Goal: Obtain resource: Download file/media

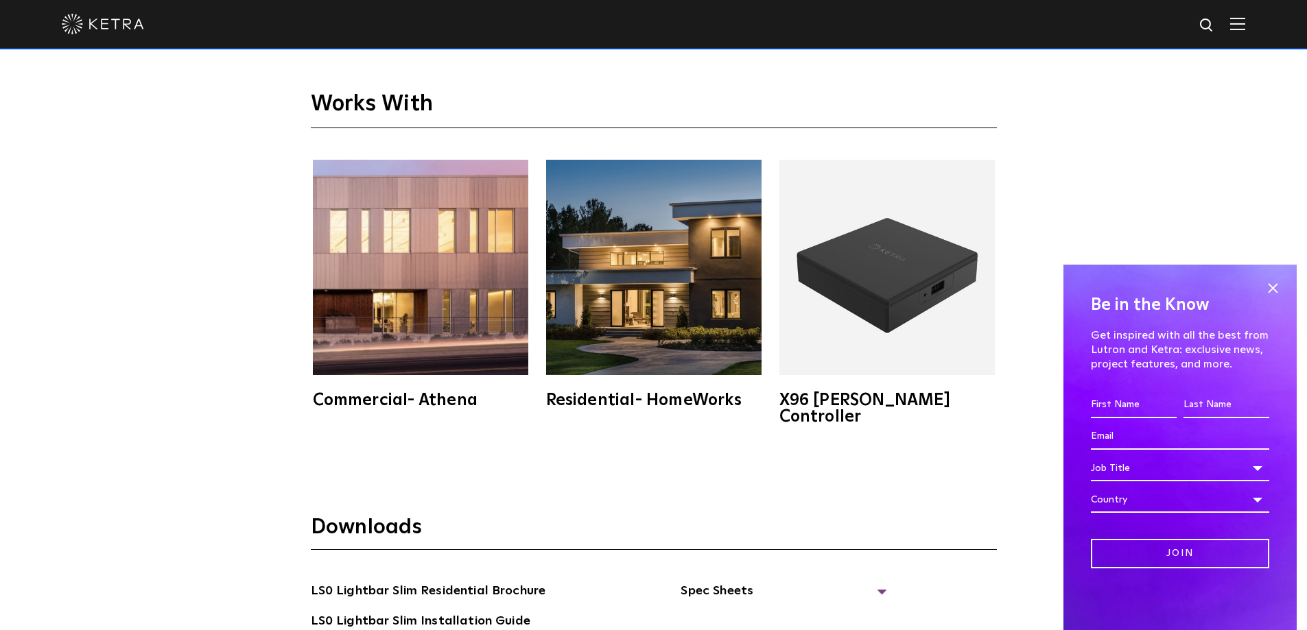
scroll to position [2744, 0]
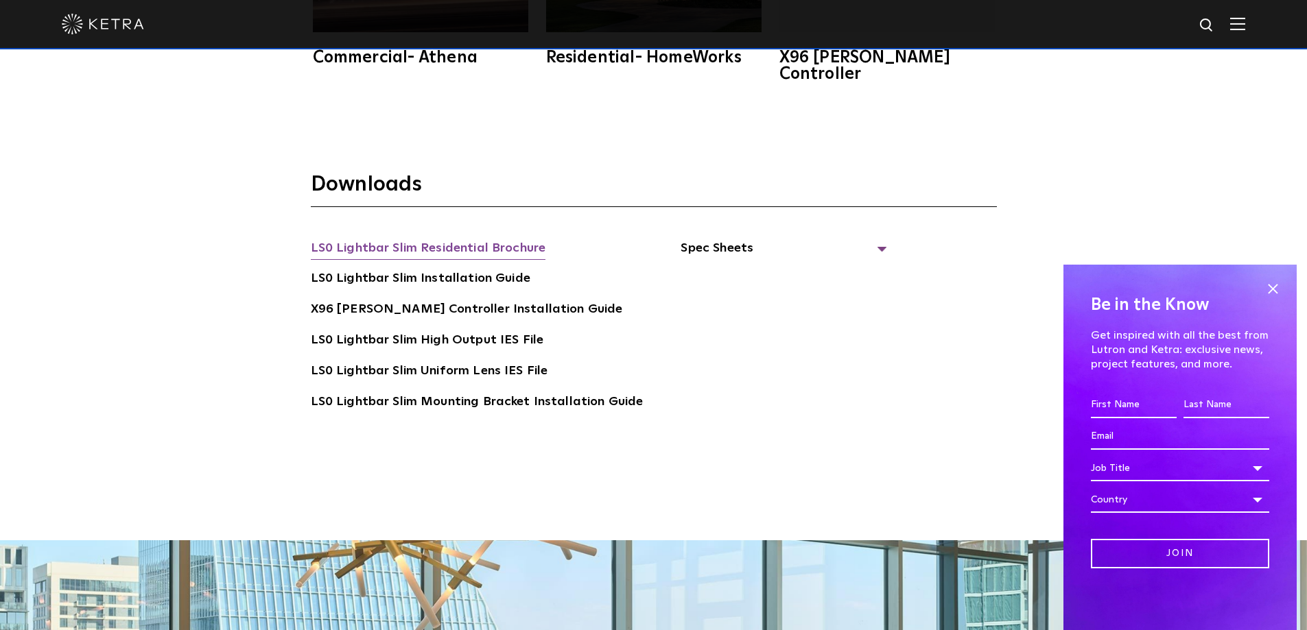
click at [472, 239] on link "LS0 Lightbar Slim Residential Brochure" at bounding box center [428, 250] width 235 height 22
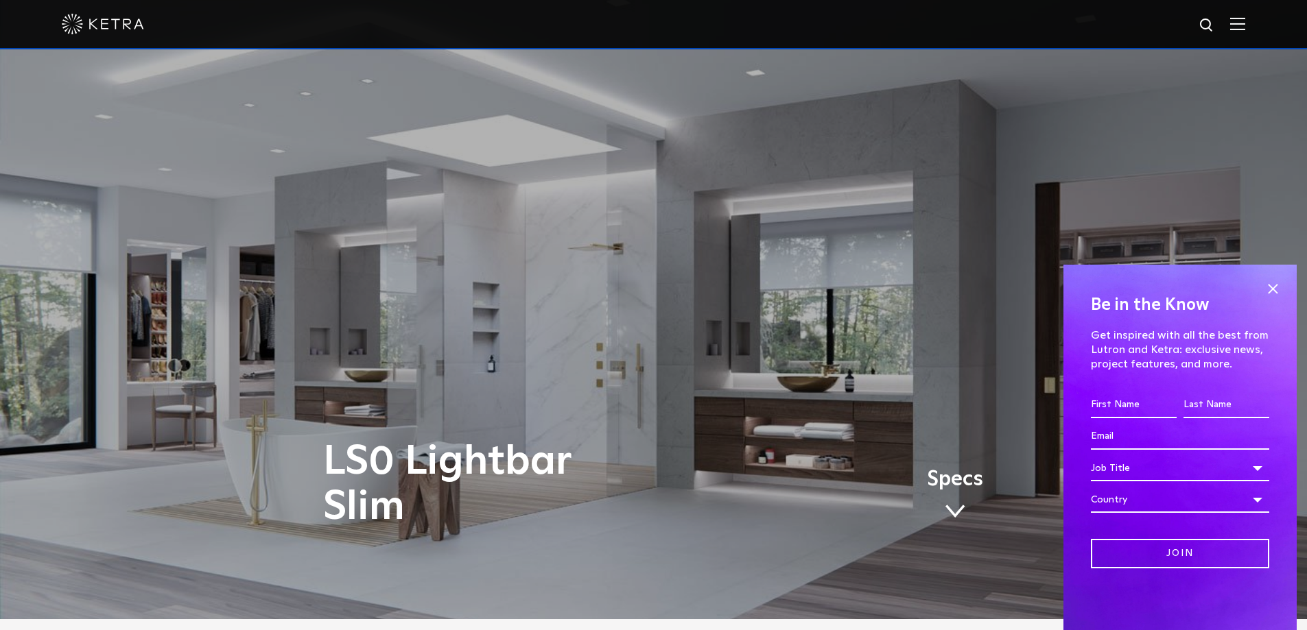
scroll to position [0, 0]
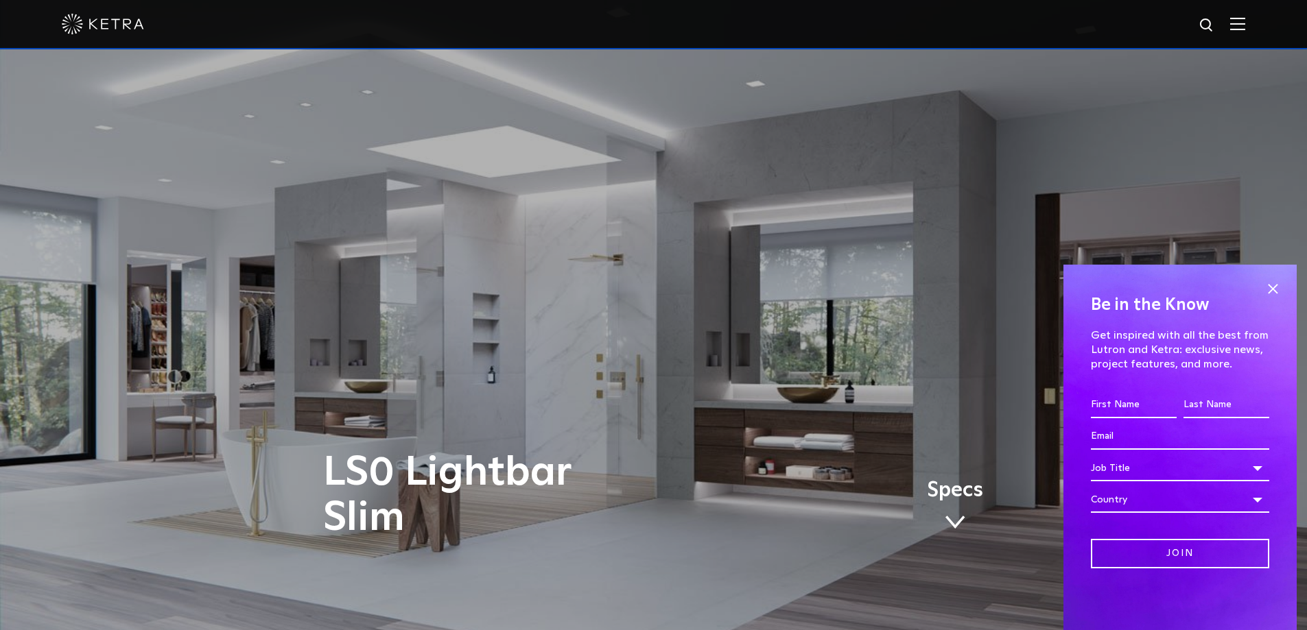
click at [1215, 23] on img at bounding box center [1207, 25] width 17 height 17
type input "damp location"
click at [1164, 15] on button "Search" at bounding box center [1174, 25] width 21 height 21
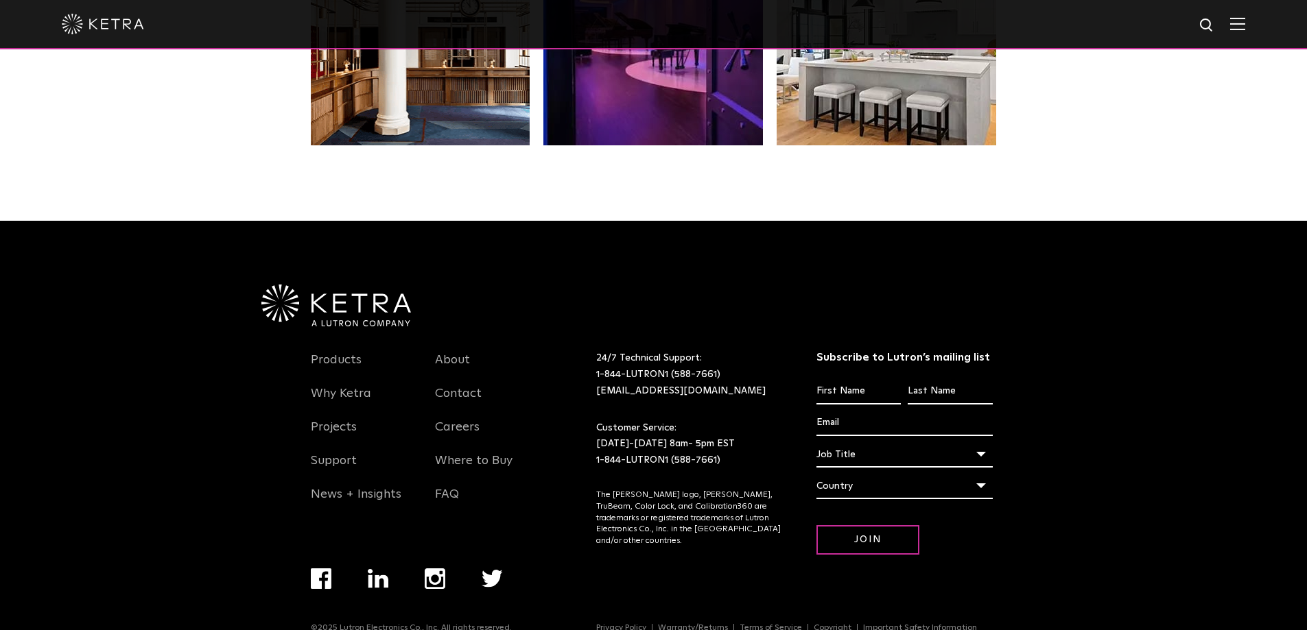
scroll to position [2885, 0]
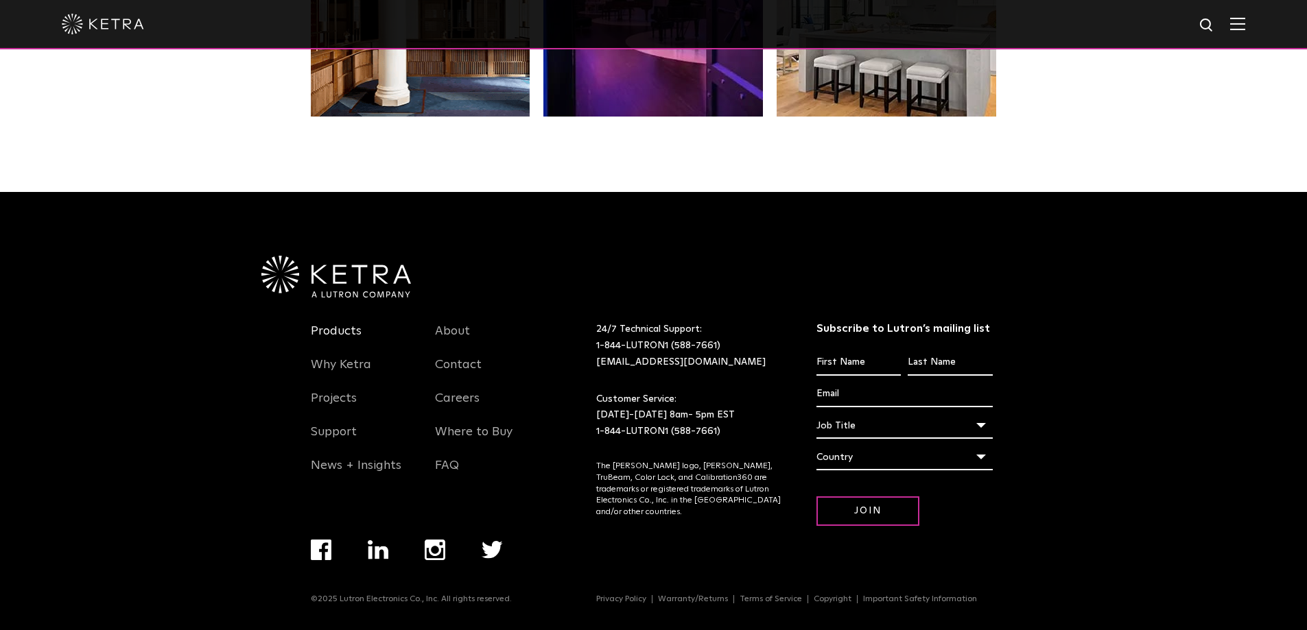
click at [352, 329] on link "Products" at bounding box center [336, 340] width 51 height 32
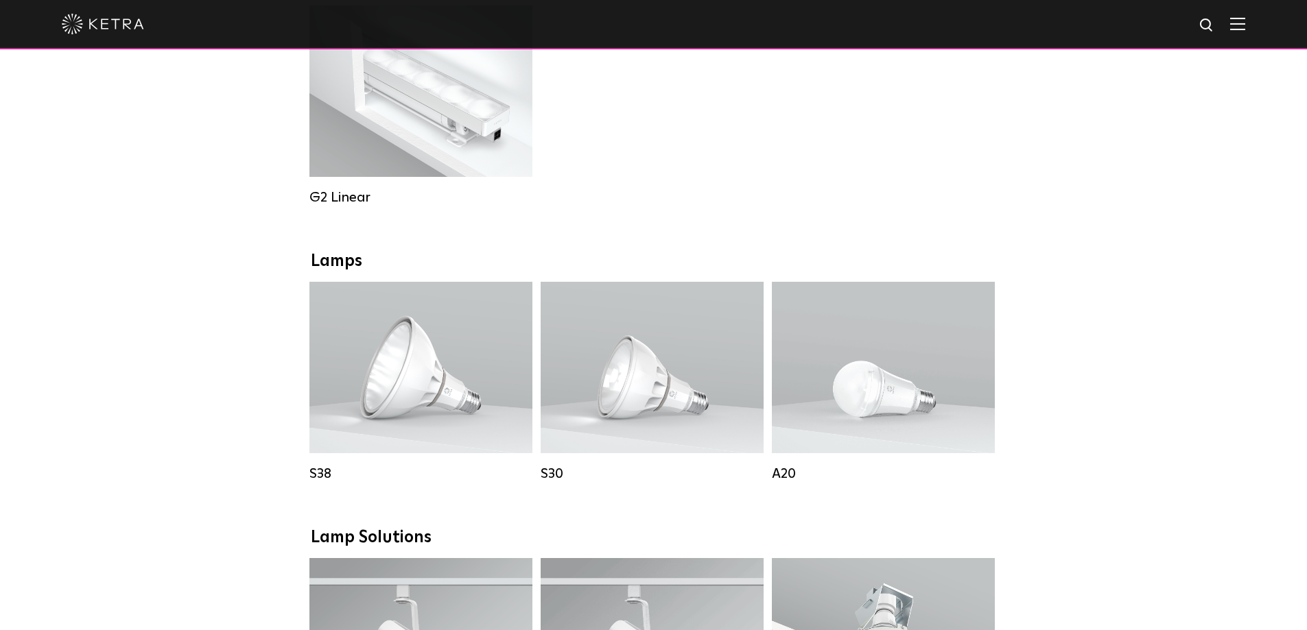
scroll to position [451, 0]
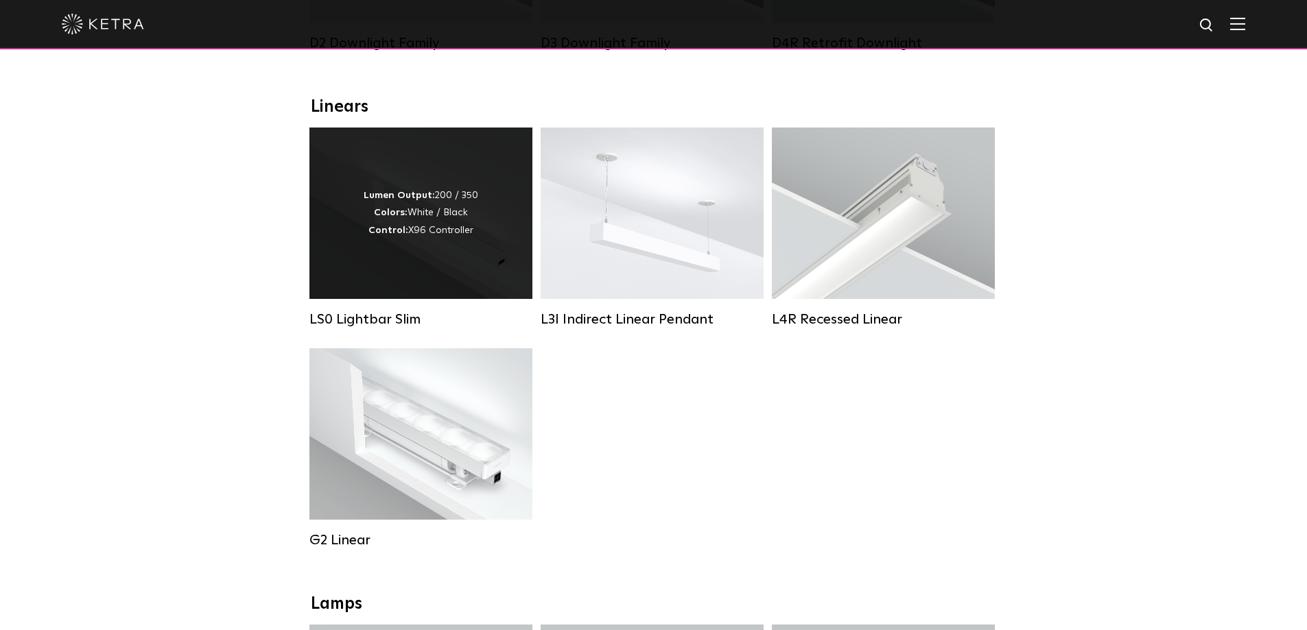
click at [501, 237] on div "Lumen Output: 200 / 350 Colors: White / Black Control: X96 Controller" at bounding box center [420, 214] width 223 height 172
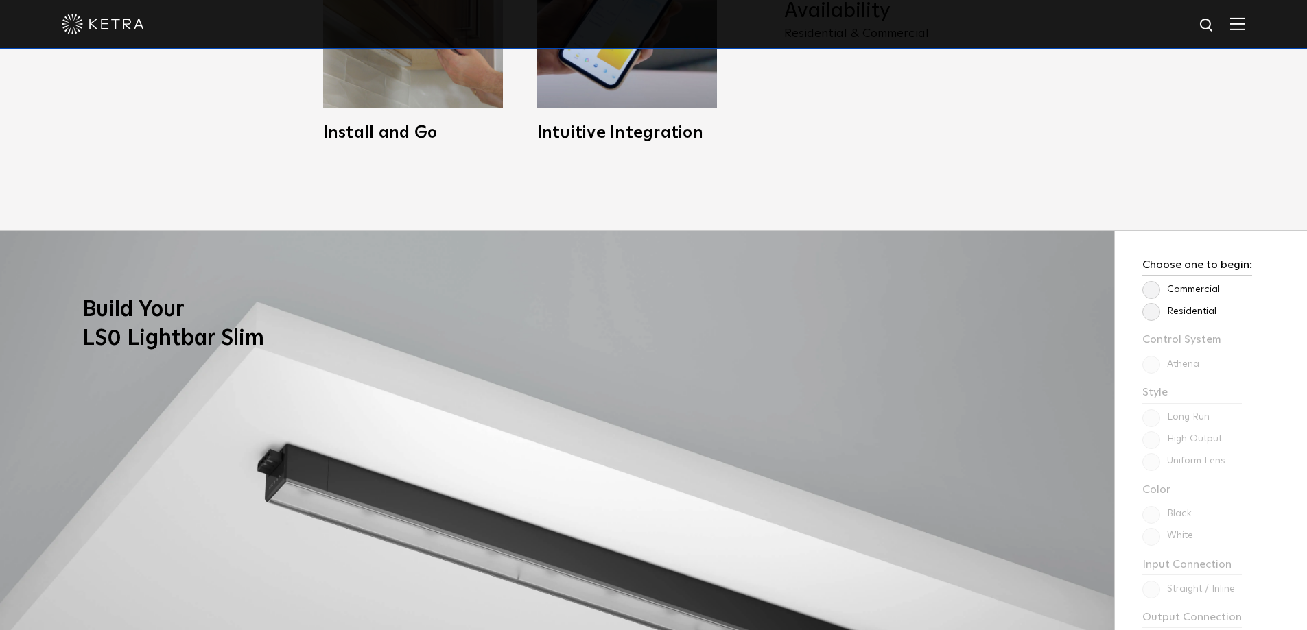
scroll to position [686, 0]
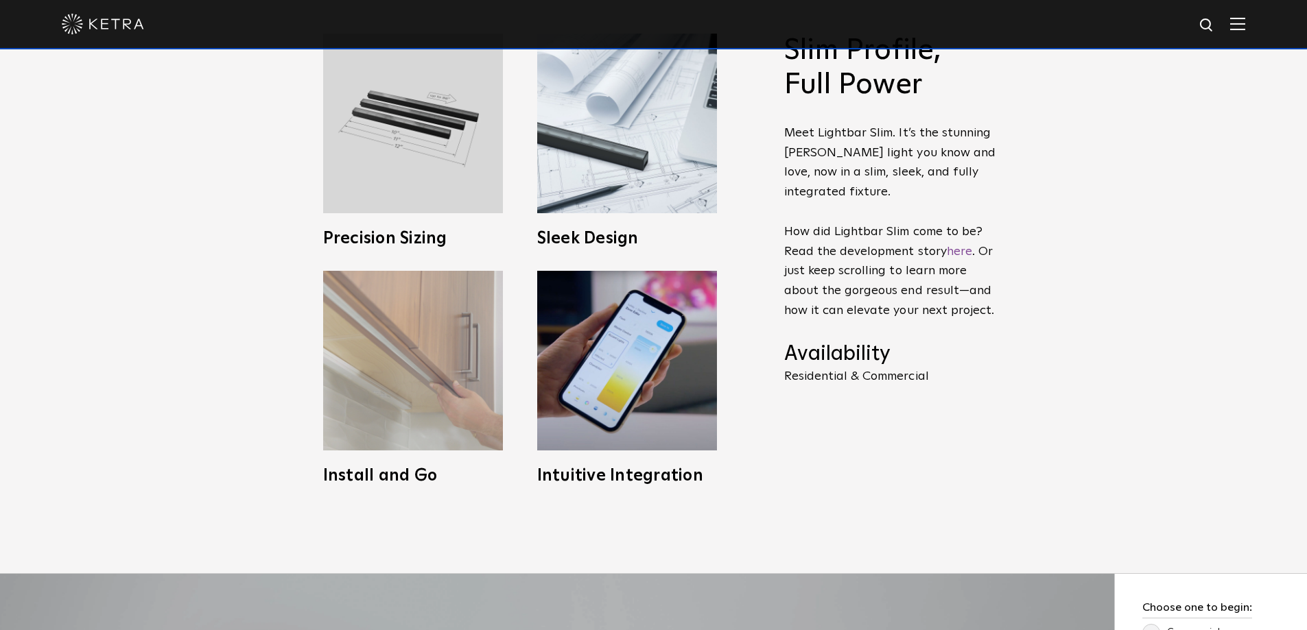
click at [428, 329] on img at bounding box center [413, 361] width 180 height 180
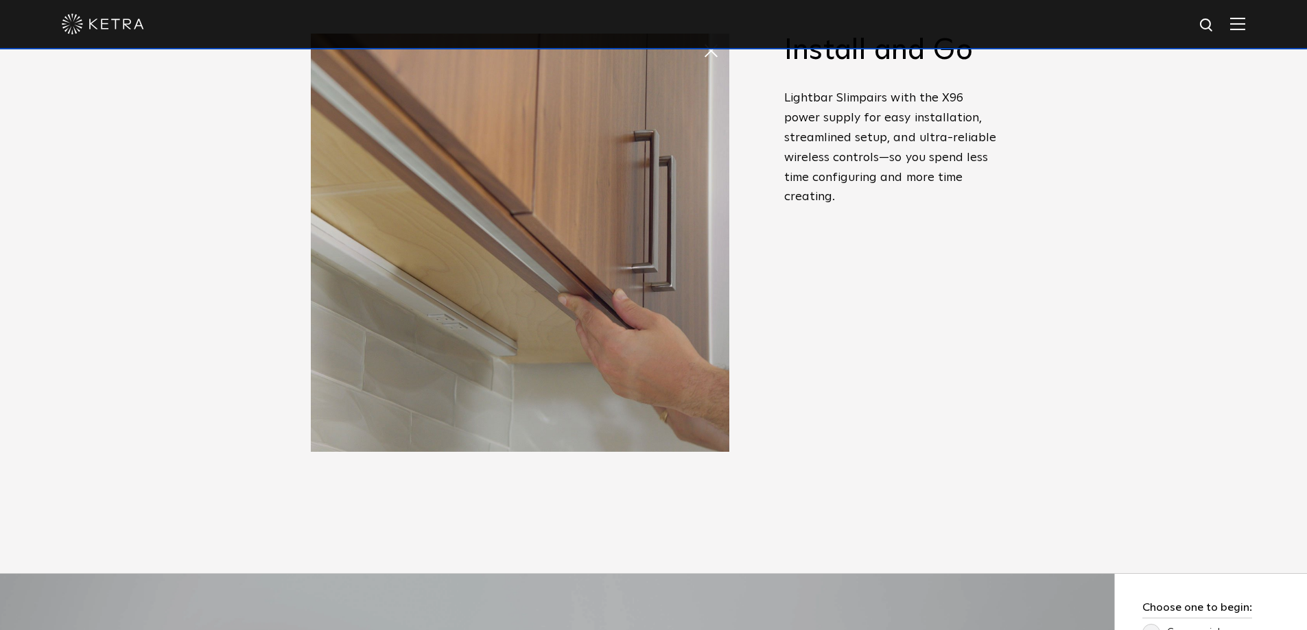
click at [428, 329] on img at bounding box center [520, 243] width 418 height 418
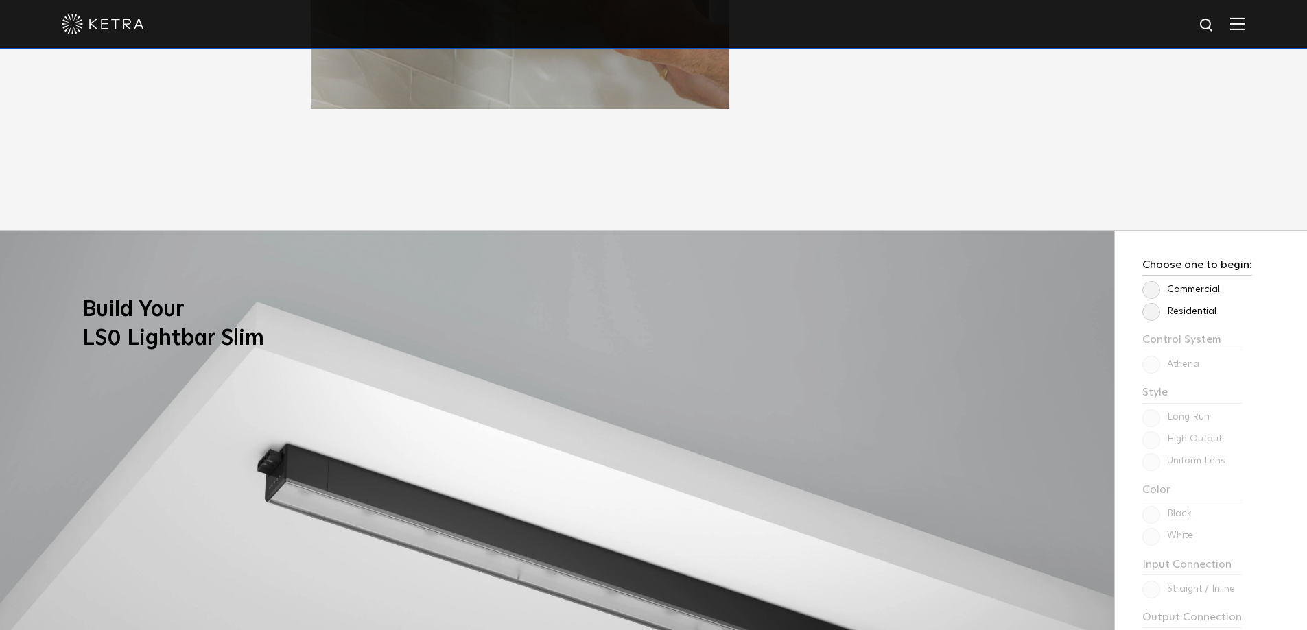
scroll to position [1372, 0]
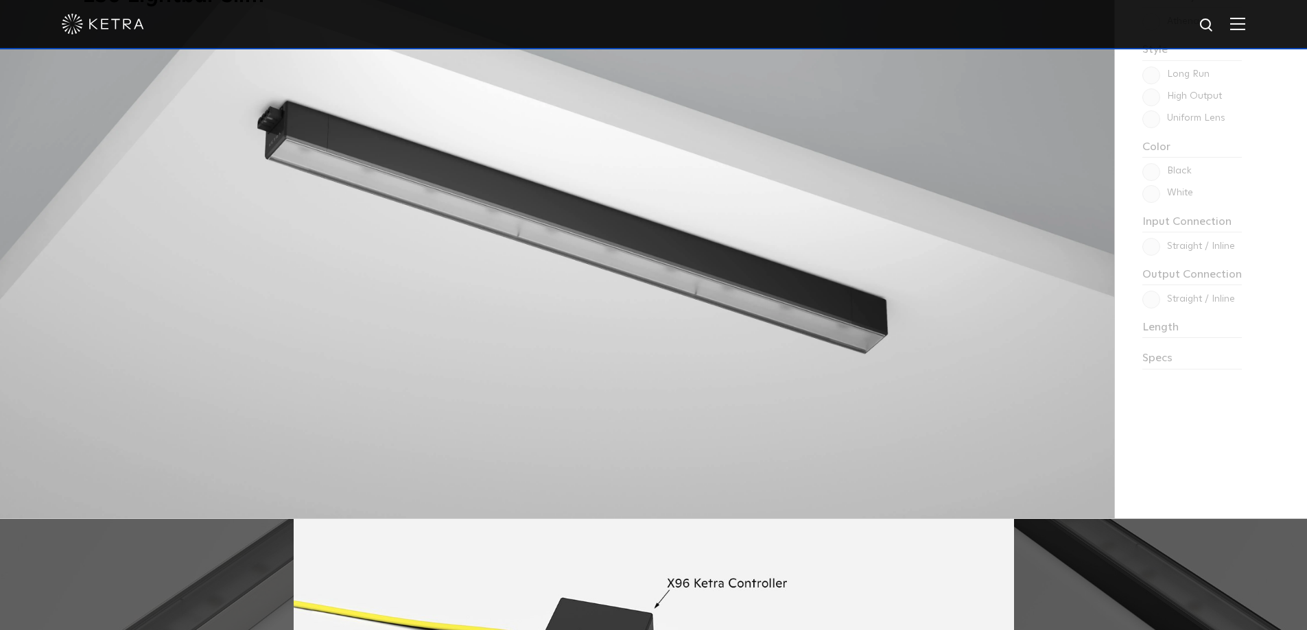
click at [459, 289] on img at bounding box center [557, 203] width 1114 height 630
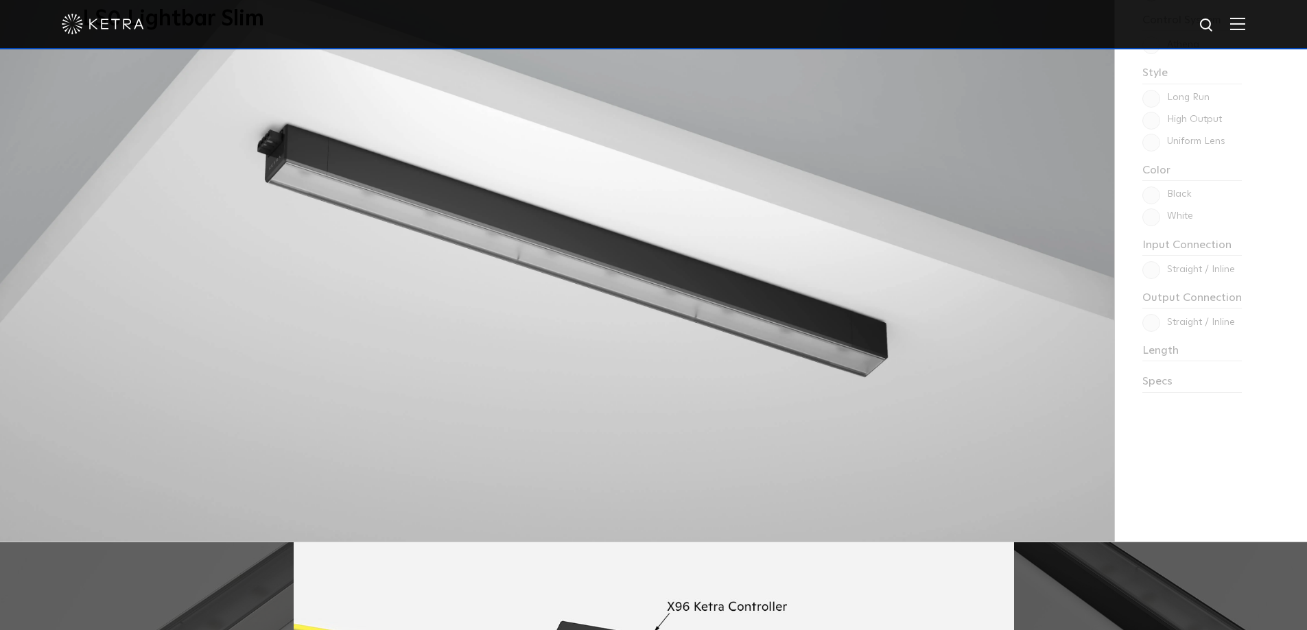
scroll to position [1029, 0]
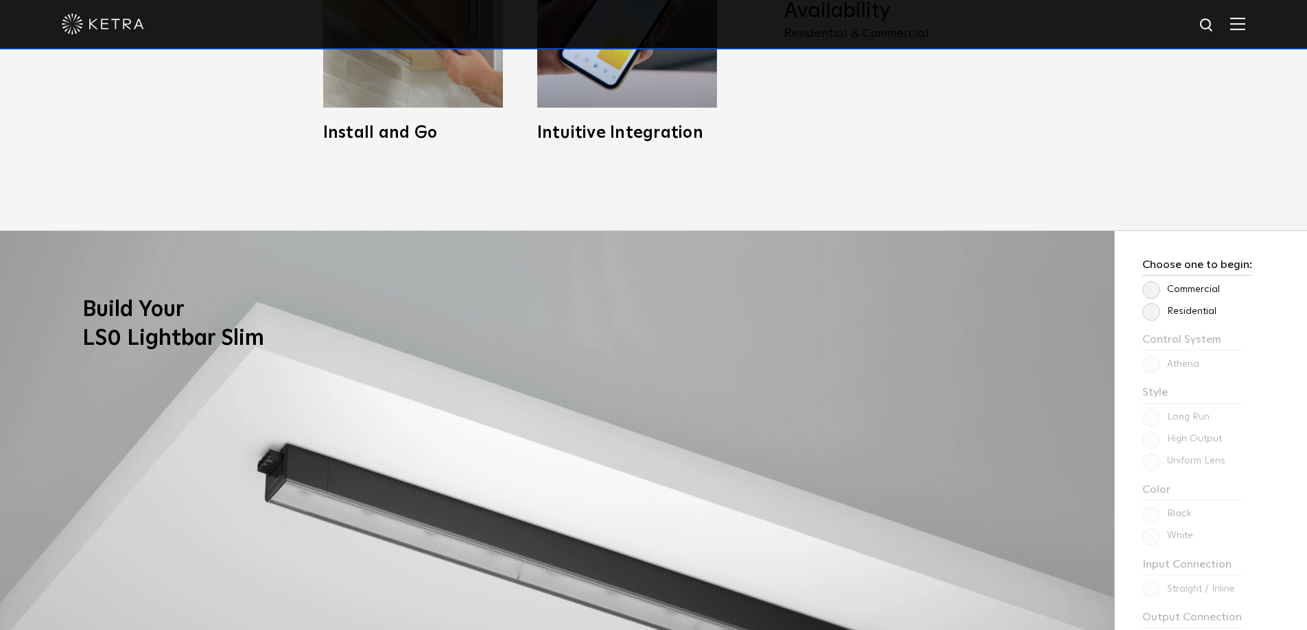
click at [1159, 318] on p "Residential" at bounding box center [1197, 311] width 110 height 16
click at [1153, 311] on label "Residential" at bounding box center [1179, 312] width 74 height 12
click at [0, 0] on input "Residential" at bounding box center [0, 0] width 0 height 0
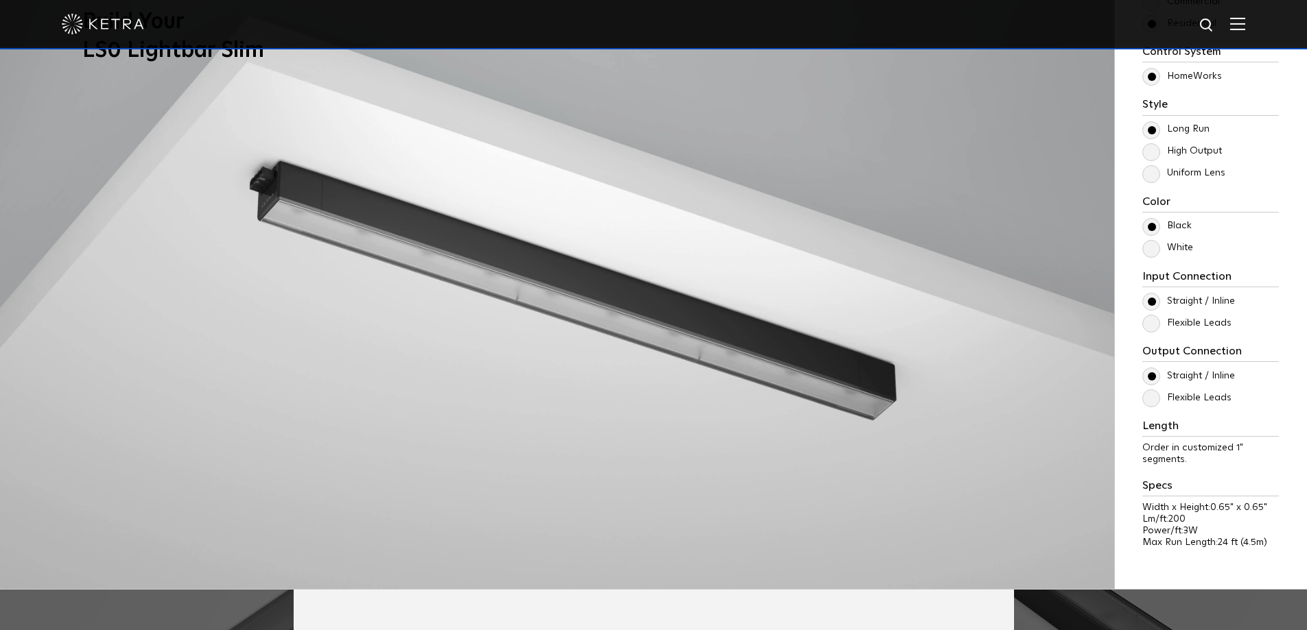
scroll to position [1326, 0]
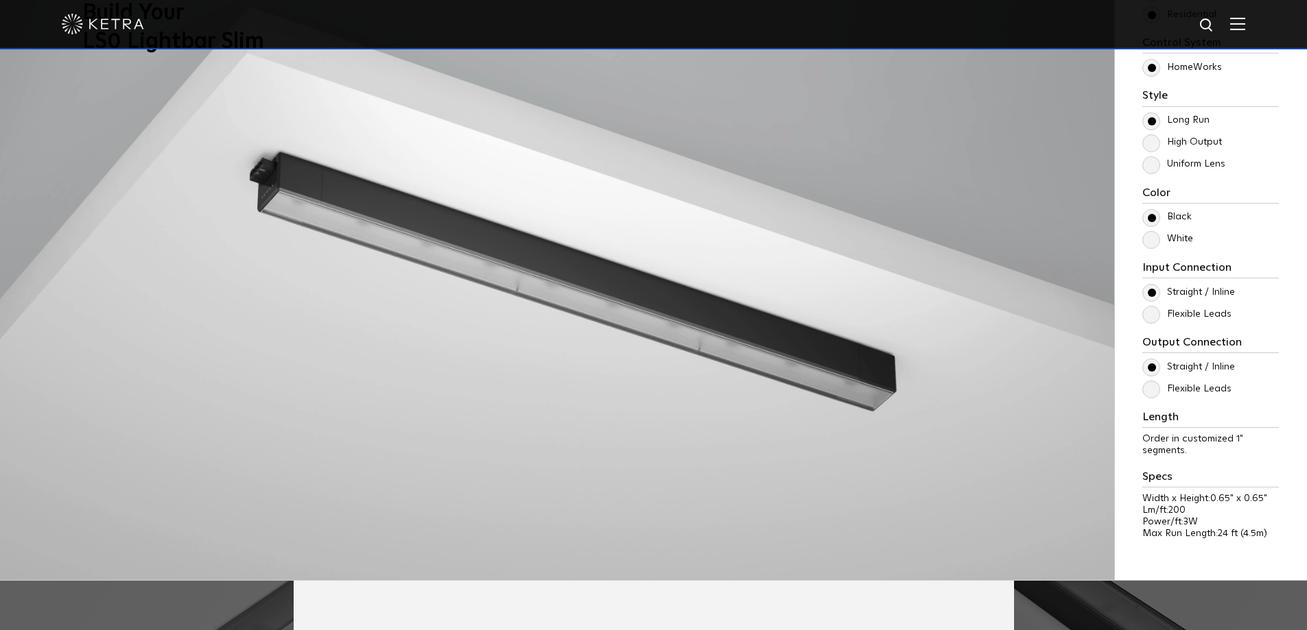
click at [1150, 242] on label "White" at bounding box center [1167, 239] width 51 height 12
click at [0, 0] on input "White" at bounding box center [0, 0] width 0 height 0
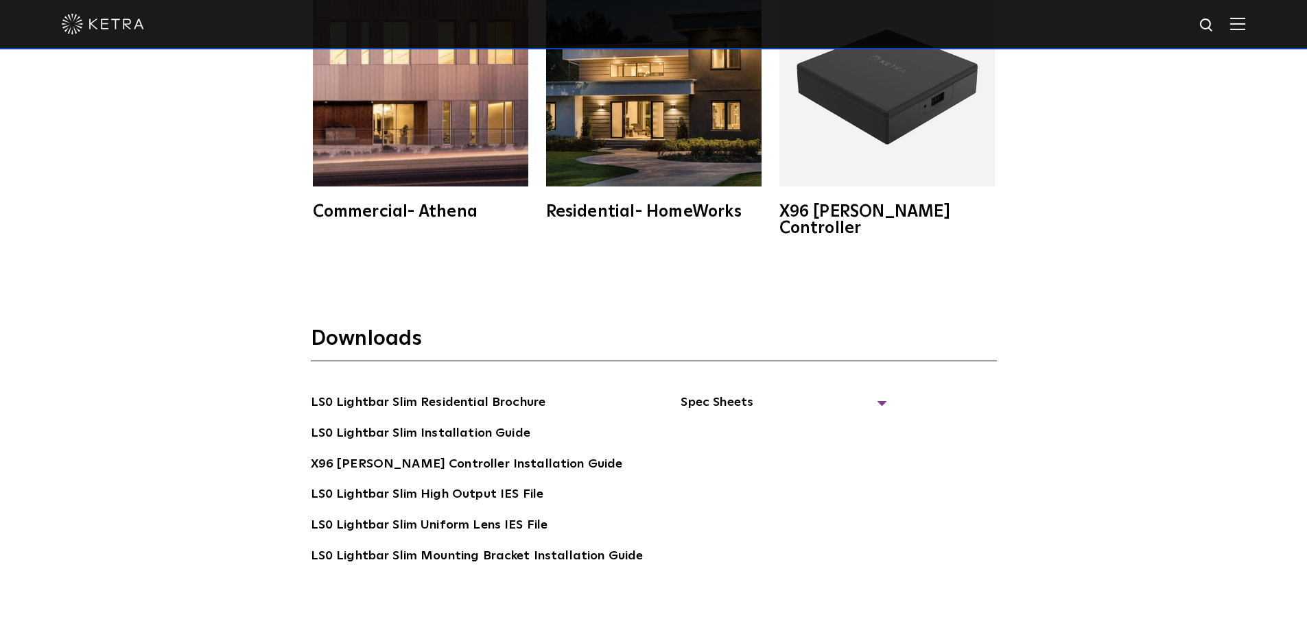
scroll to position [2733, 0]
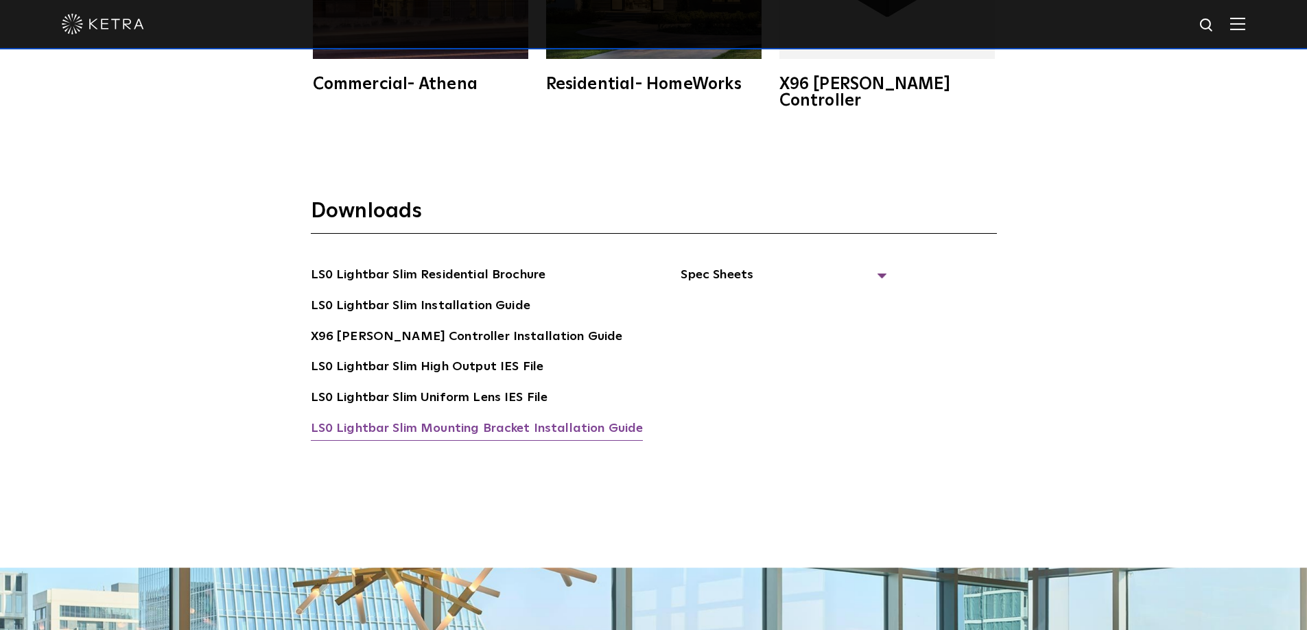
click at [541, 419] on link "LS0 Lightbar Slim Mounting Bracket Installation Guide" at bounding box center [477, 430] width 333 height 22
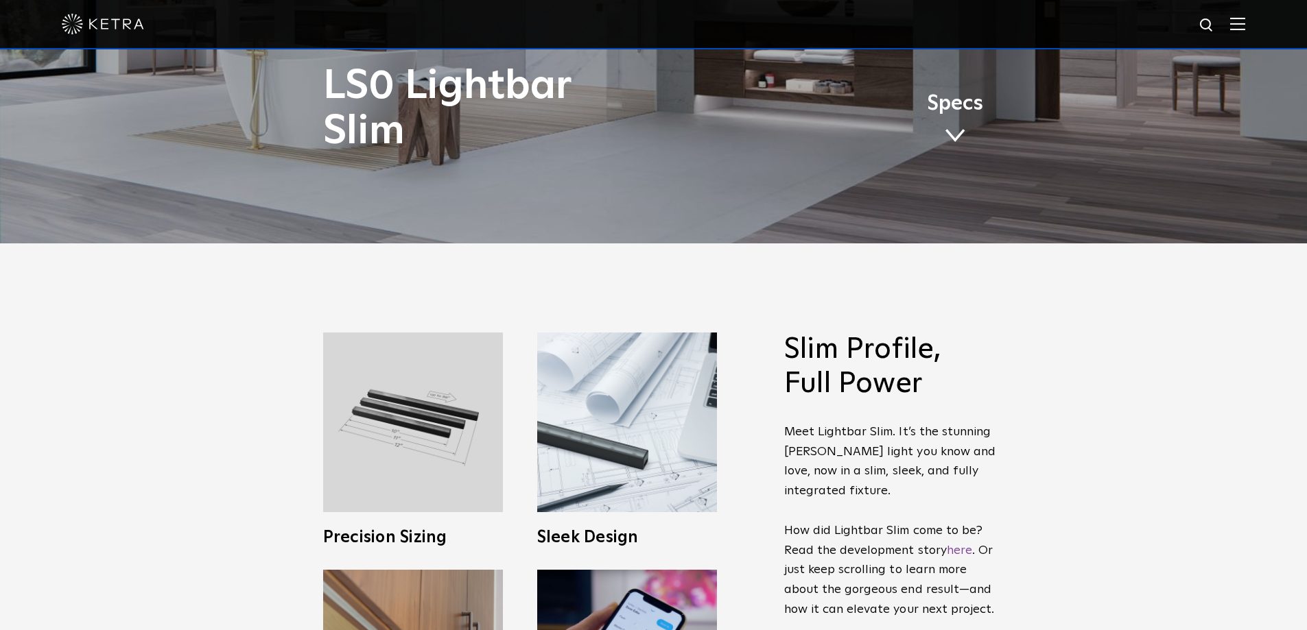
scroll to position [332, 0]
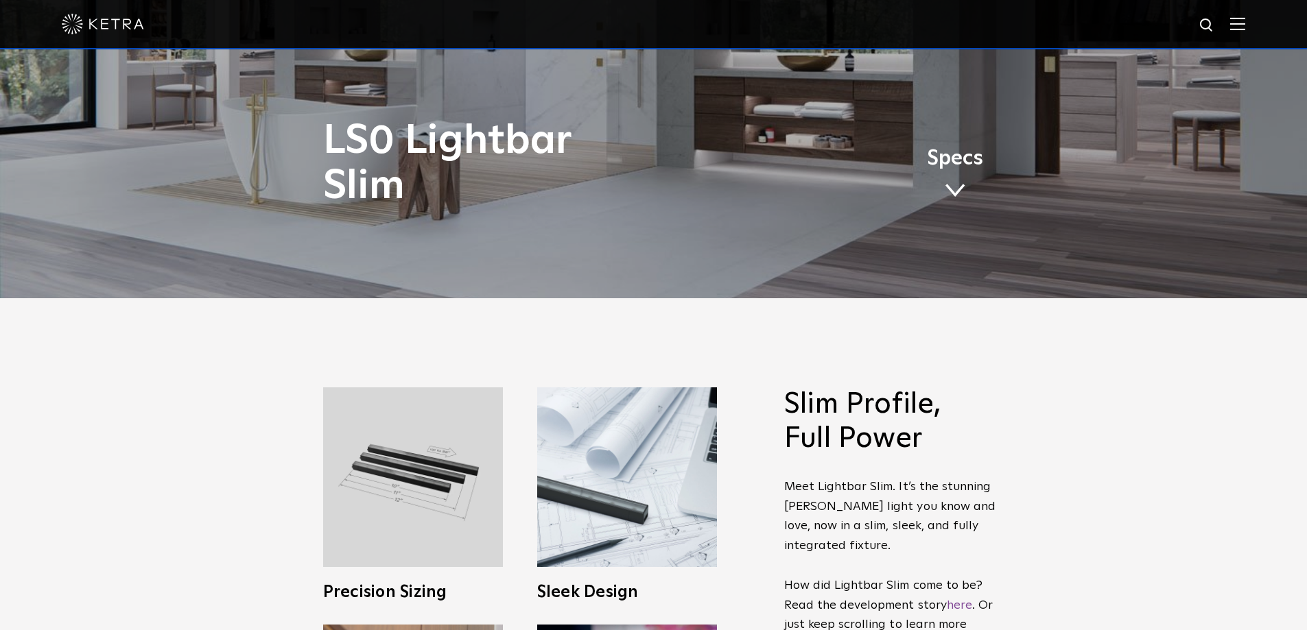
click at [1215, 23] on img at bounding box center [1207, 25] width 17 height 17
type input "damp location"
click at [1164, 15] on button "Search" at bounding box center [1174, 25] width 21 height 21
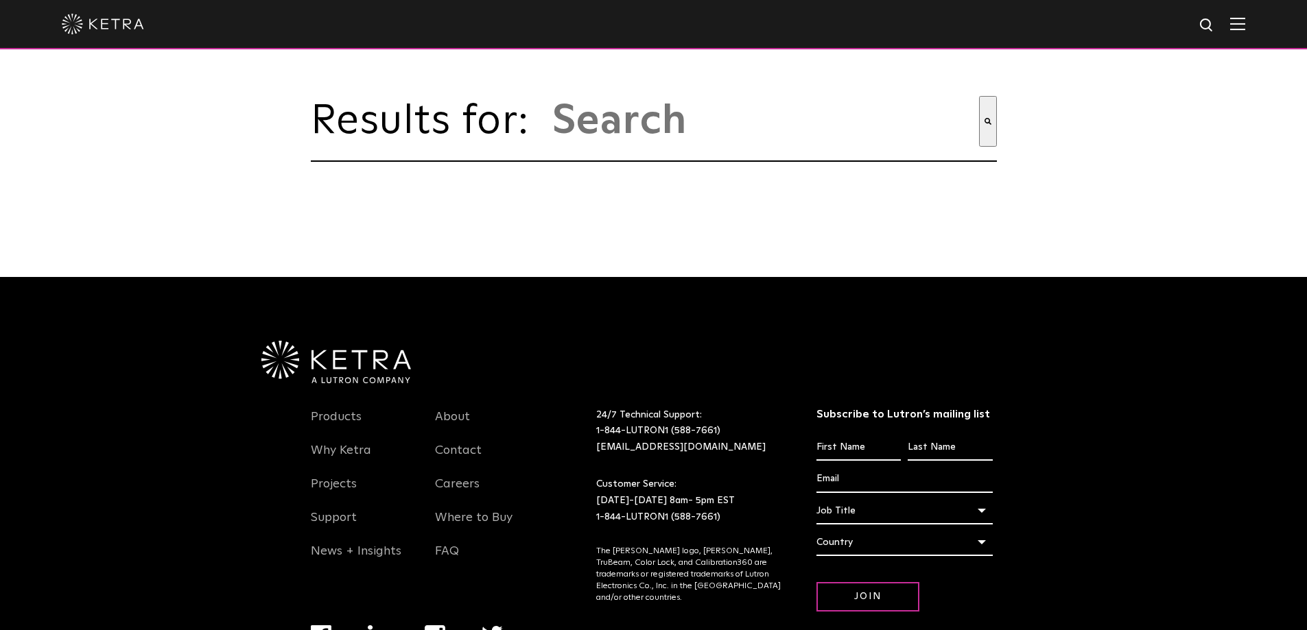
type input "damp location"
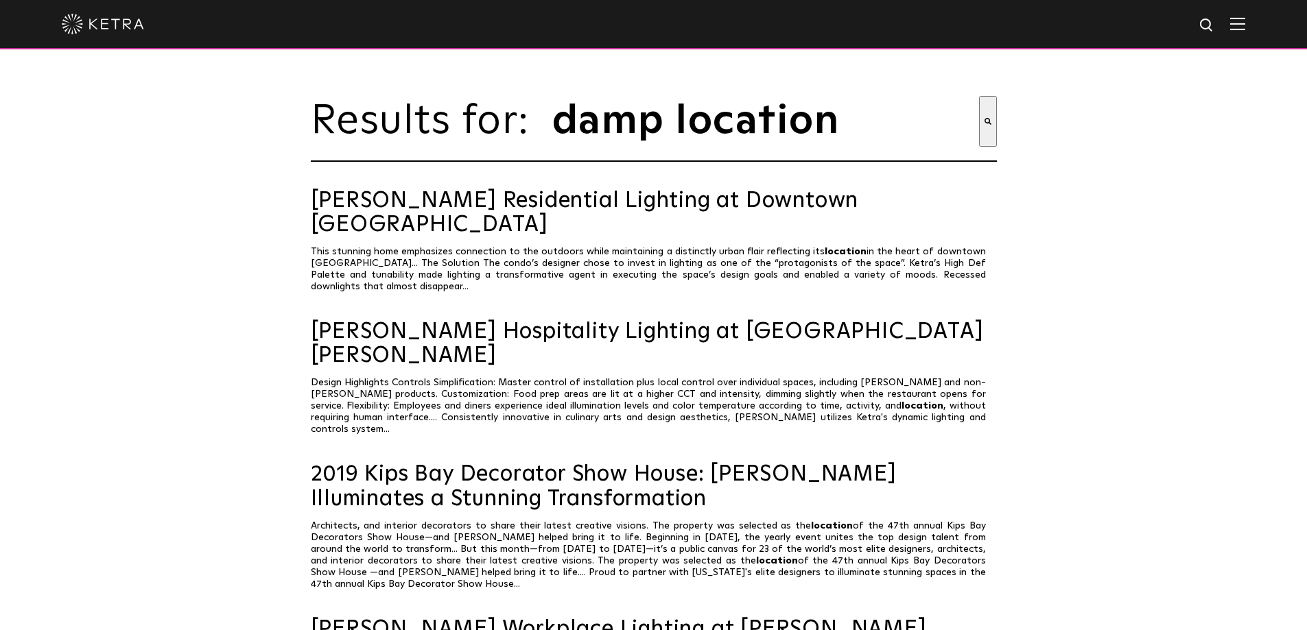
click at [713, 130] on input "damp location" at bounding box center [765, 121] width 428 height 51
type input "damp"
click at [979, 96] on button "Search" at bounding box center [988, 121] width 18 height 51
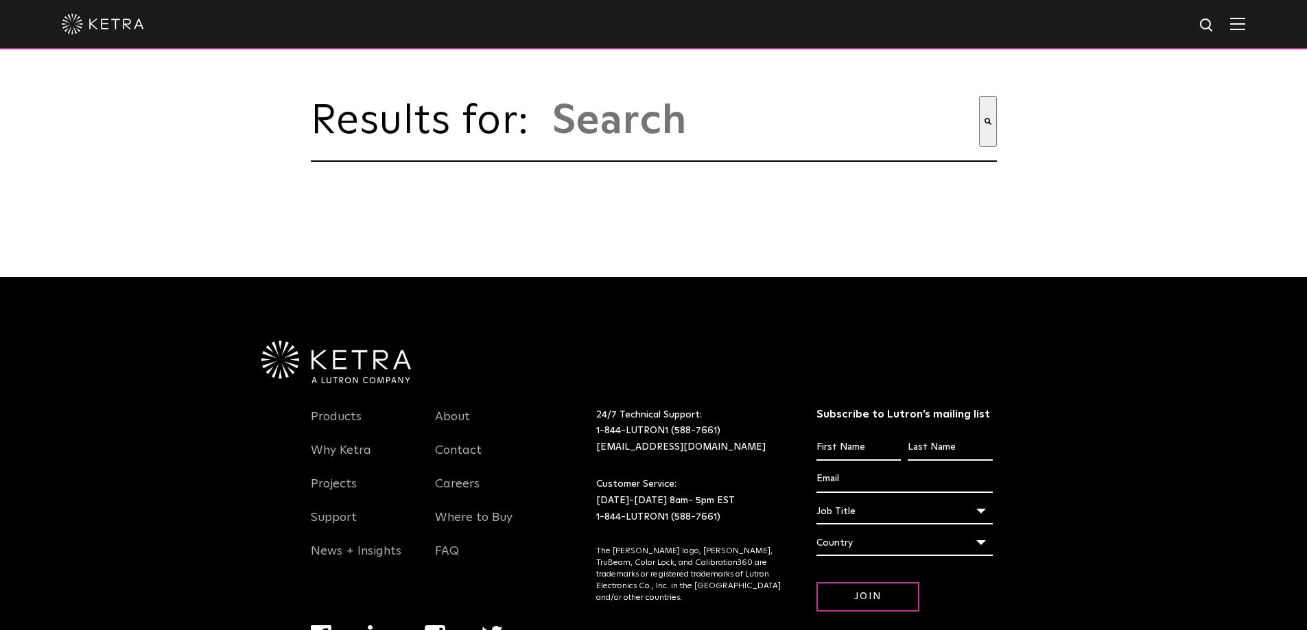
click at [713, 130] on input "This is a search field with an auto-suggest feature attached." at bounding box center [765, 121] width 428 height 51
type input "damp"
click at [979, 96] on button "Search" at bounding box center [988, 121] width 18 height 51
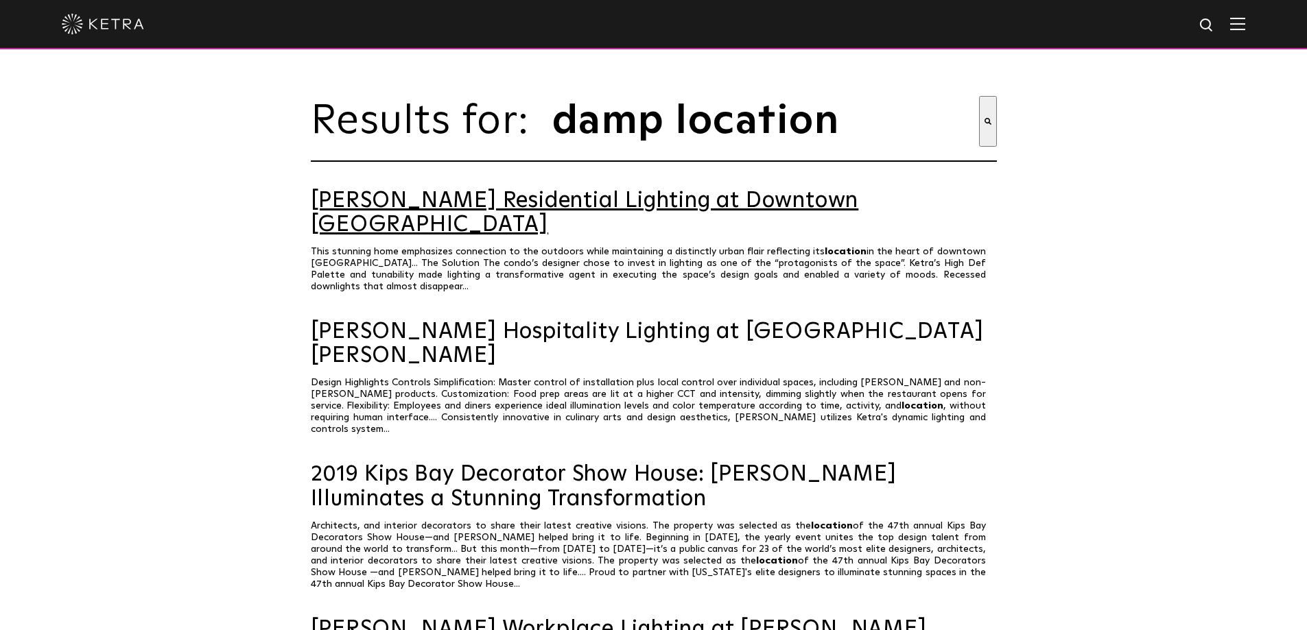
click at [647, 215] on link "Ketra Residential Lighting at Downtown Austin Hideaway" at bounding box center [654, 213] width 686 height 48
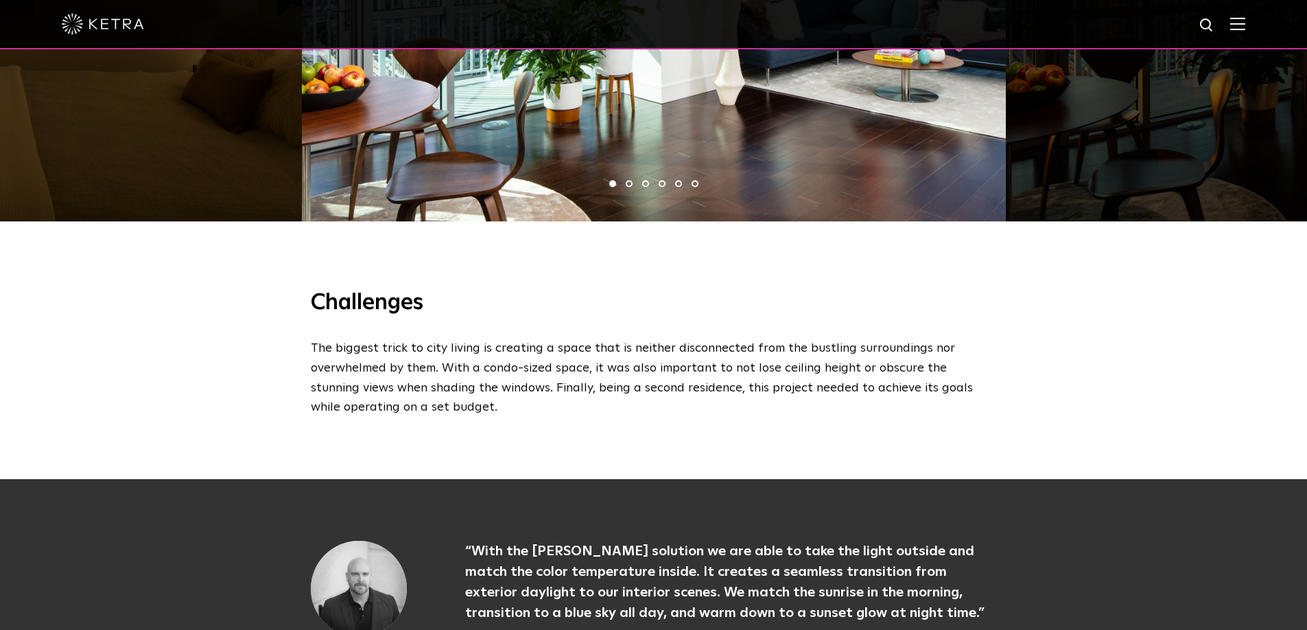
scroll to position [938, 0]
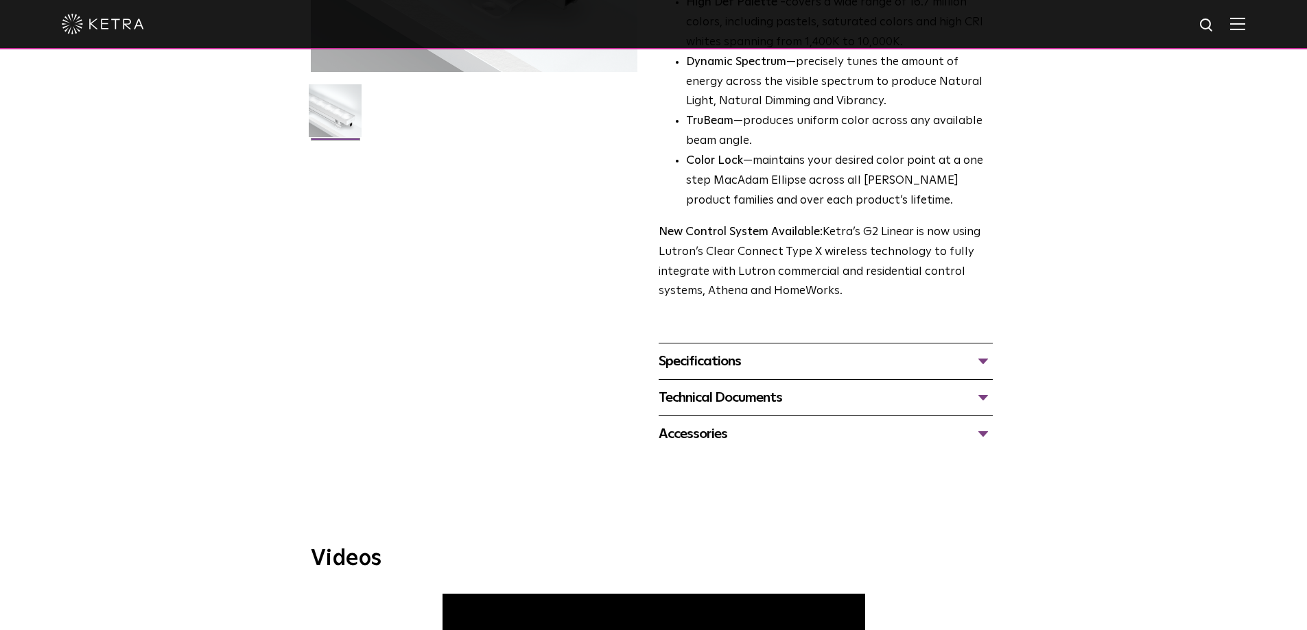
scroll to position [380, 0]
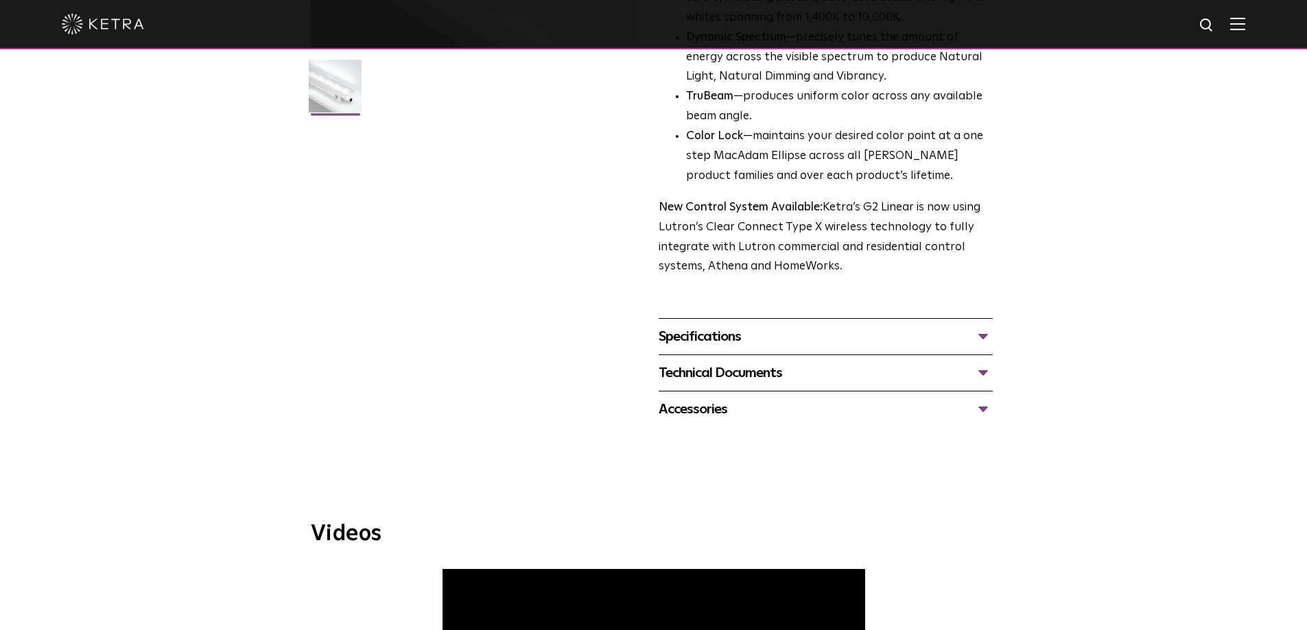
click at [941, 338] on div "Specifications" at bounding box center [826, 337] width 334 height 22
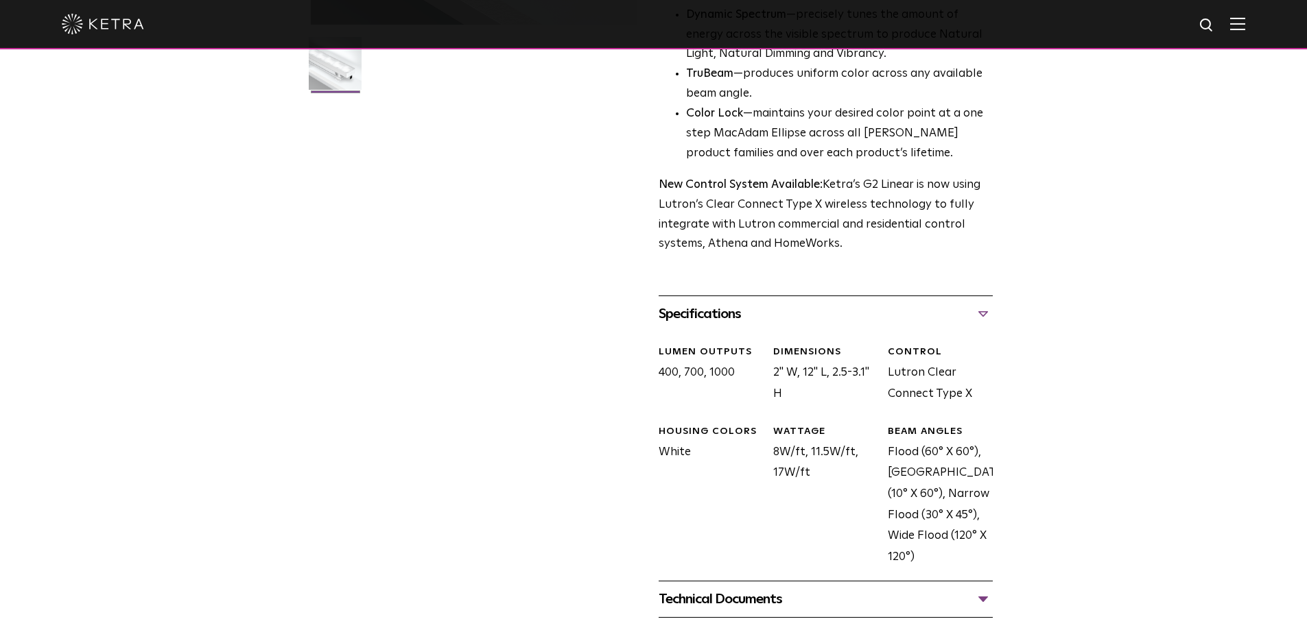
scroll to position [723, 0]
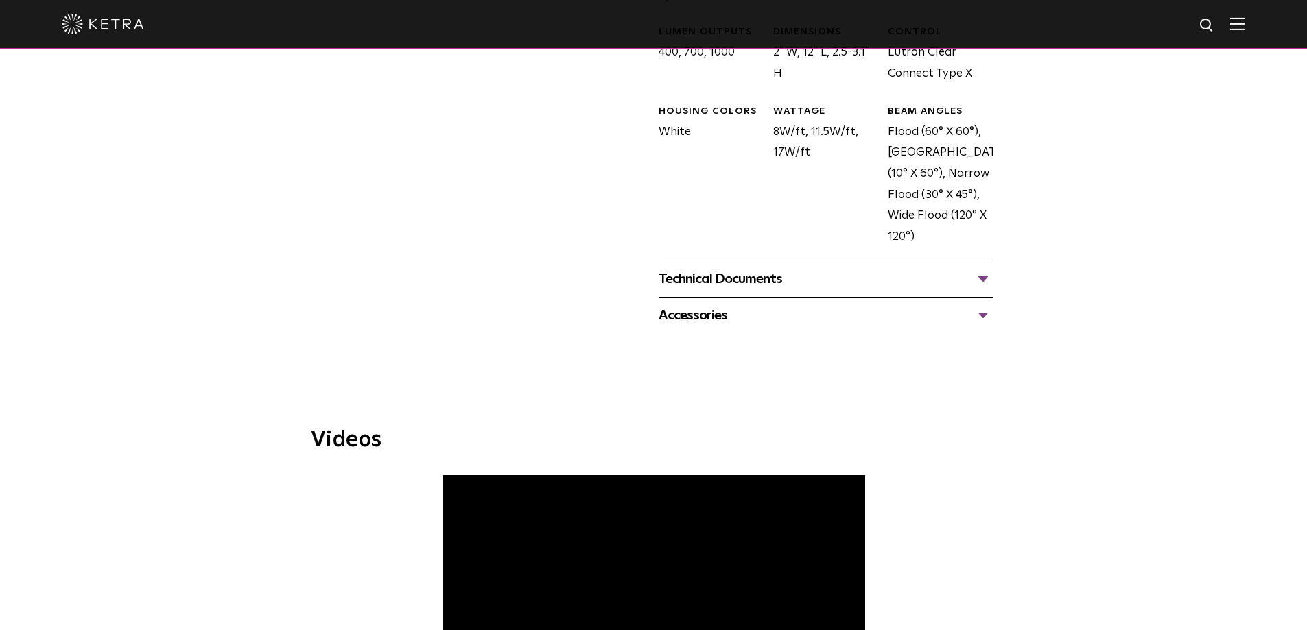
click at [930, 285] on div "Technical Documents" at bounding box center [826, 279] width 334 height 22
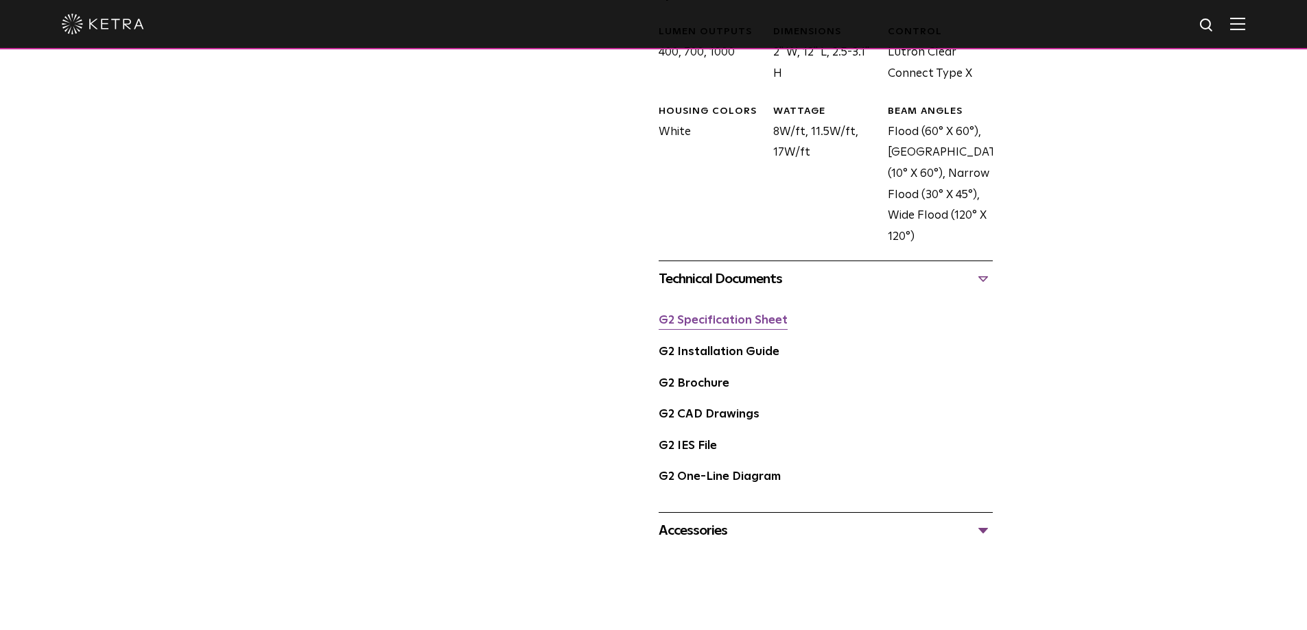
click at [765, 324] on link "G2 Specification Sheet" at bounding box center [723, 321] width 129 height 12
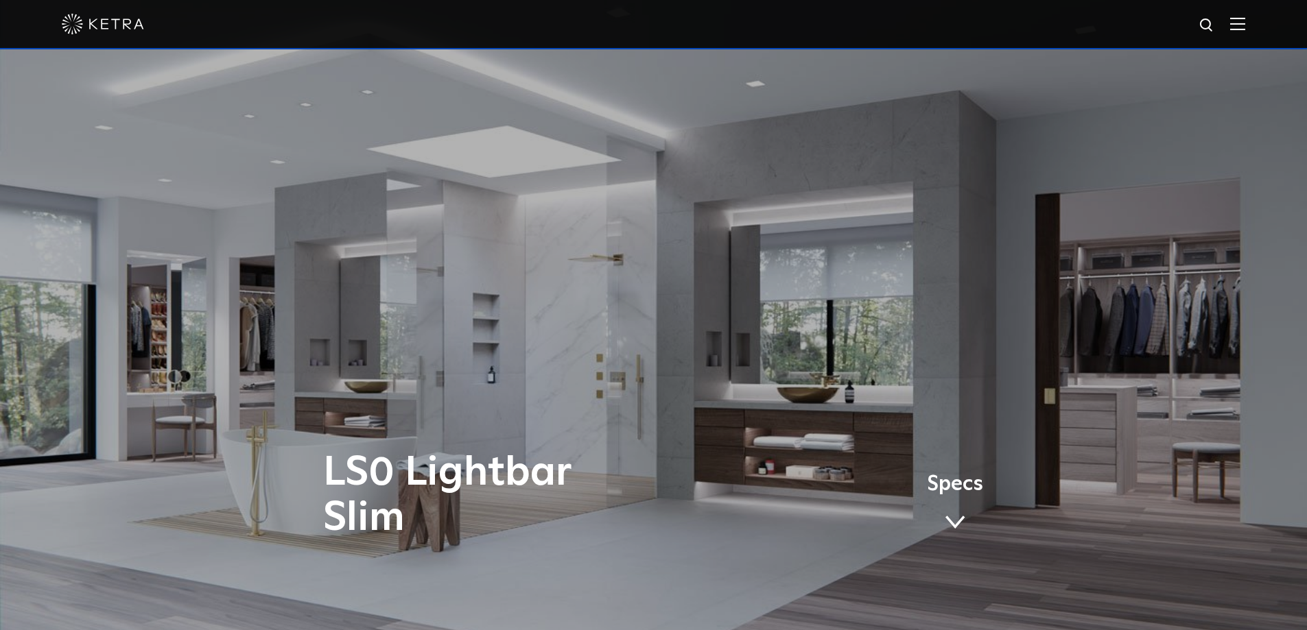
click at [983, 523] on link "Specs" at bounding box center [955, 508] width 56 height 54
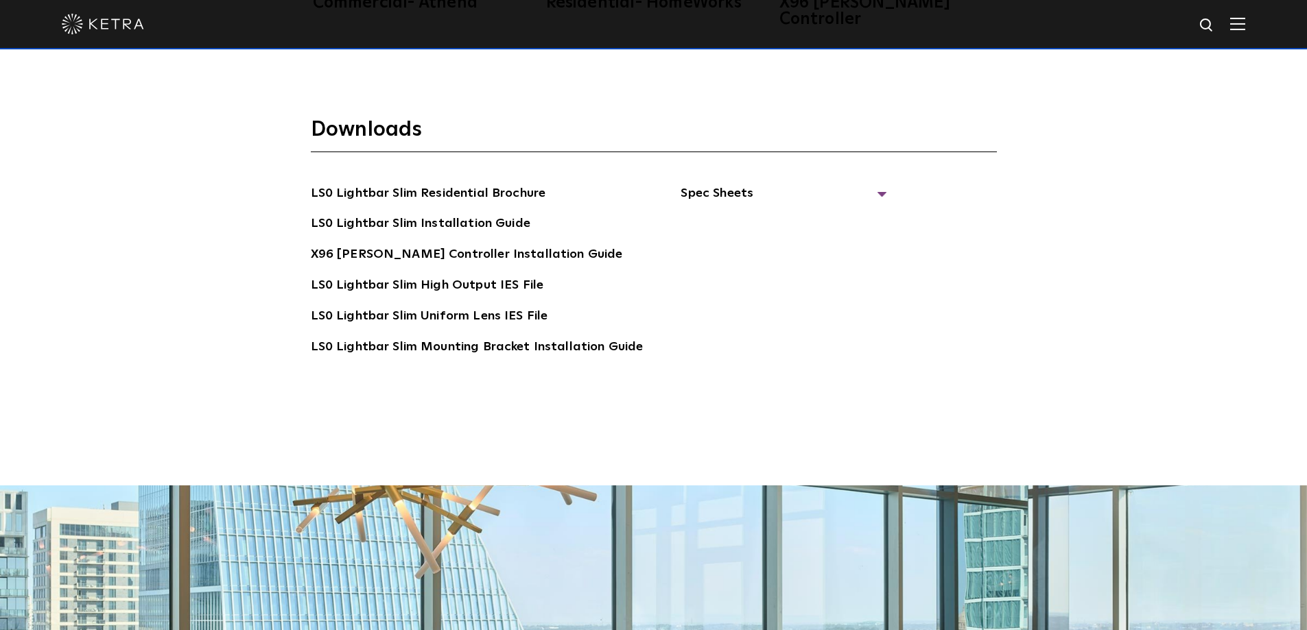
scroll to position [2853, 0]
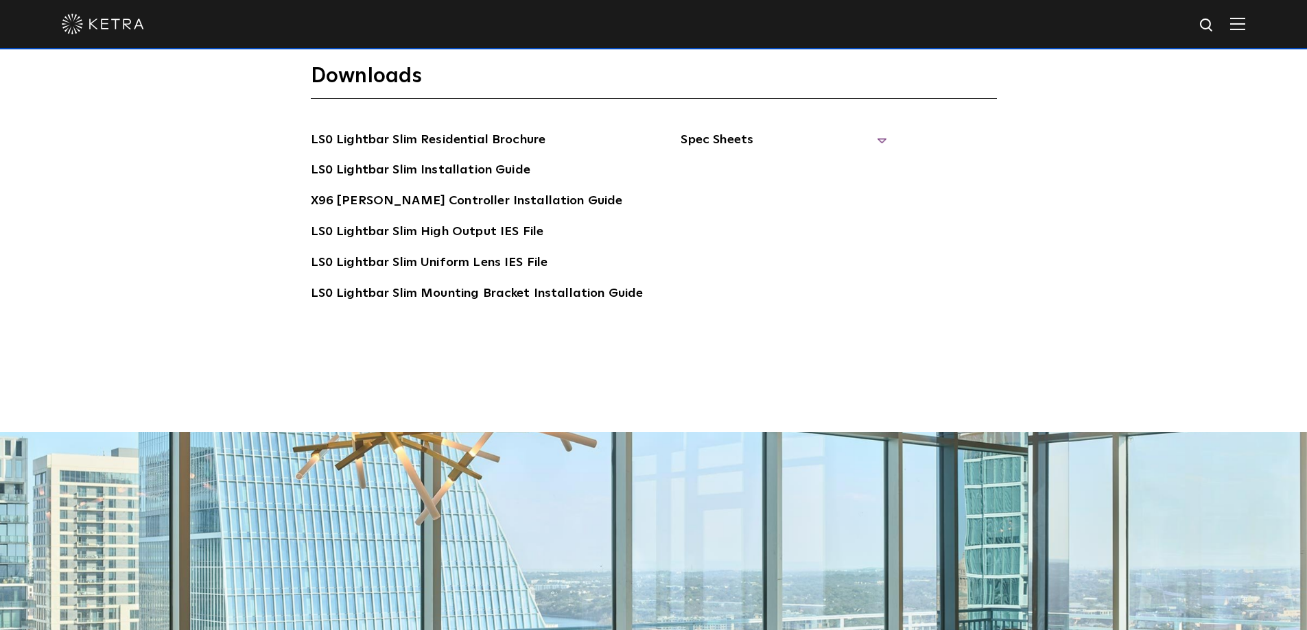
click at [865, 130] on span "Spec Sheets" at bounding box center [784, 145] width 206 height 30
click at [791, 160] on link "LS0 Lightbar Slim Spec Sheet" at bounding box center [786, 171] width 176 height 22
